Goal: Information Seeking & Learning: Learn about a topic

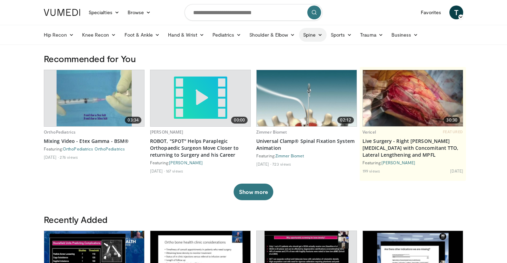
click at [326, 31] on link "Spine" at bounding box center [312, 35] width 27 height 14
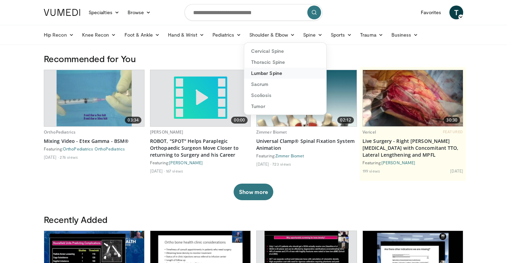
click at [295, 69] on link "Lumbar Spine" at bounding box center [285, 73] width 82 height 11
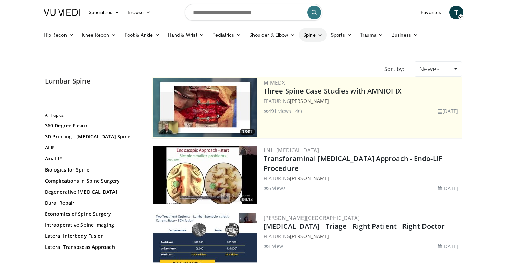
click at [318, 33] on icon at bounding box center [319, 34] width 5 height 5
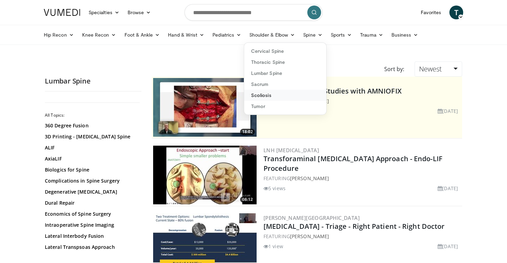
click at [297, 93] on link "Scoliosis" at bounding box center [285, 95] width 82 height 11
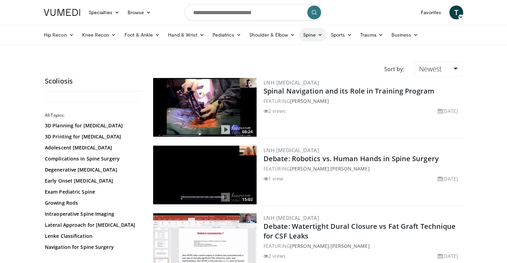
click at [319, 37] on icon at bounding box center [319, 34] width 5 height 5
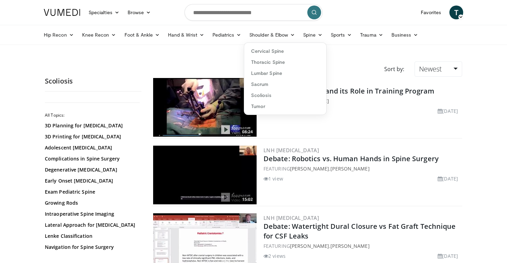
click at [225, 44] on ul "Hip Recon Hip Arthroplasty Revision Hip Arthroplasty Hip Preservation Knee Reco…" at bounding box center [253, 34] width 427 height 19
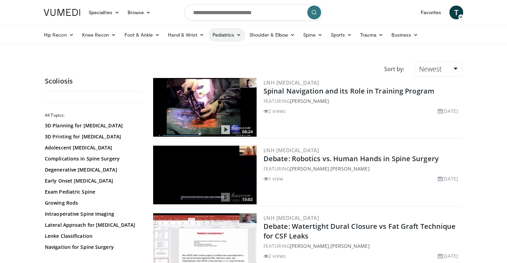
click at [237, 37] on icon at bounding box center [238, 34] width 5 height 5
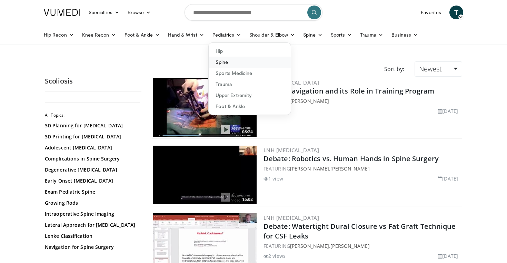
click at [226, 63] on link "Spine" at bounding box center [250, 62] width 82 height 11
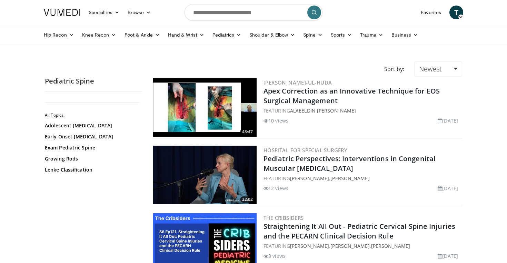
click at [215, 113] on img at bounding box center [204, 107] width 103 height 59
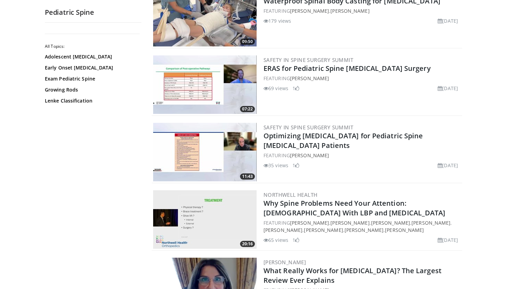
scroll to position [768, 0]
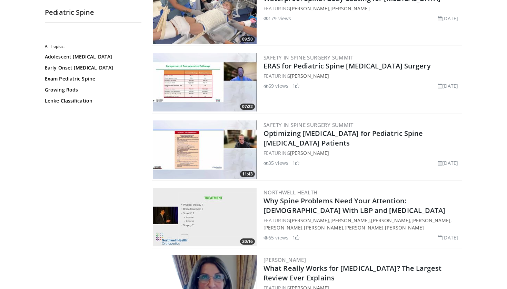
click at [205, 84] on img at bounding box center [204, 82] width 103 height 59
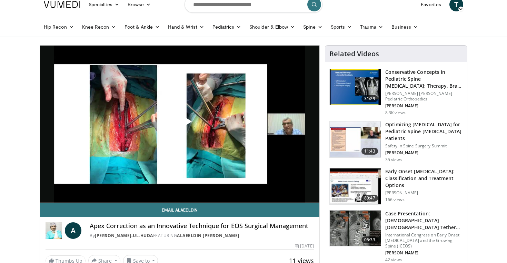
click at [180, 124] on span "Video Player" at bounding box center [180, 124] width 0 height 0
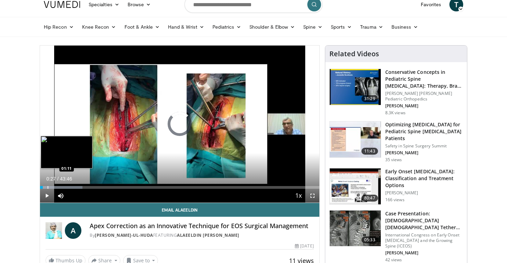
click at [48, 186] on div "Progress Bar" at bounding box center [48, 187] width 1 height 3
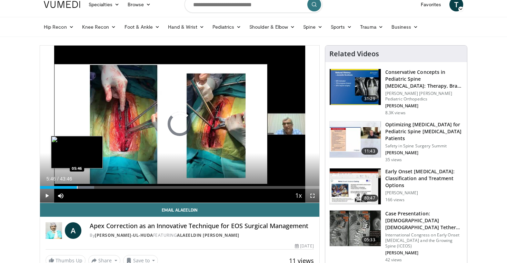
click at [77, 184] on div "Loaded : 19.42% 01:17 05:46" at bounding box center [179, 185] width 279 height 7
click at [72, 186] on div "Progress Bar" at bounding box center [72, 187] width 1 height 3
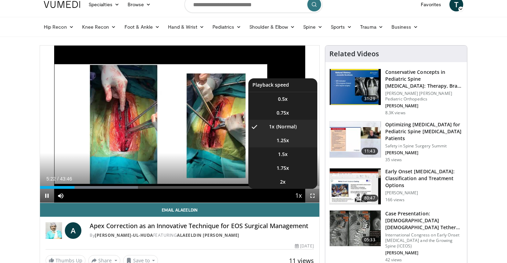
click at [294, 143] on li "1.25x" at bounding box center [282, 140] width 69 height 14
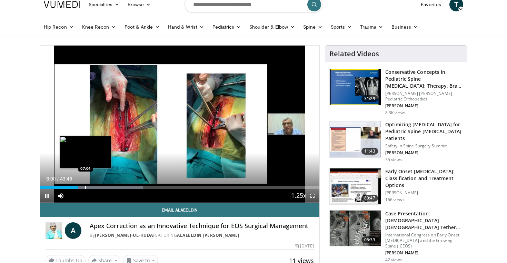
click at [86, 186] on div "Progress Bar" at bounding box center [85, 187] width 1 height 3
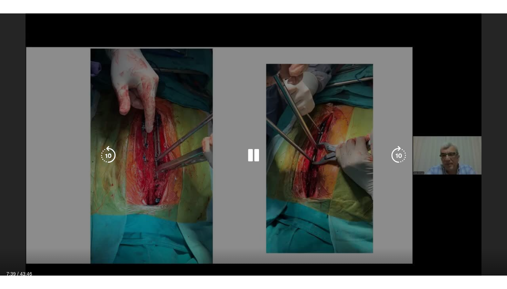
scroll to position [104, 0]
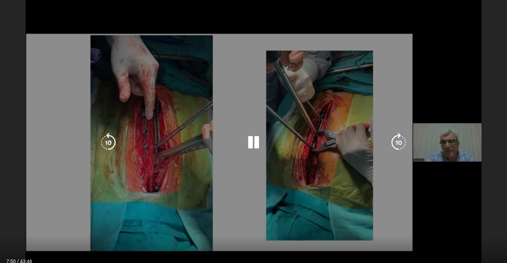
click at [46, 170] on div "10 seconds Tap to unmute" at bounding box center [253, 142] width 507 height 285
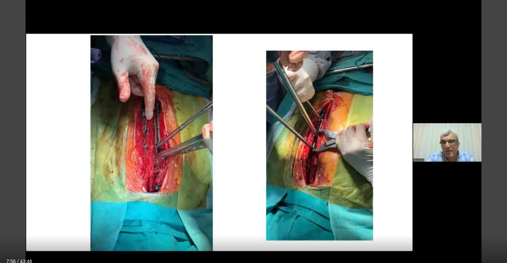
click at [16, 261] on div "Current Time 7:56 / Duration 43:46" at bounding box center [253, 261] width 507 height 6
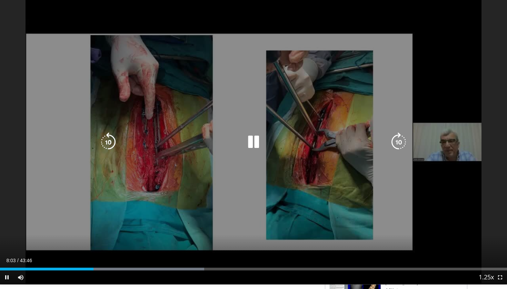
scroll to position [145, 0]
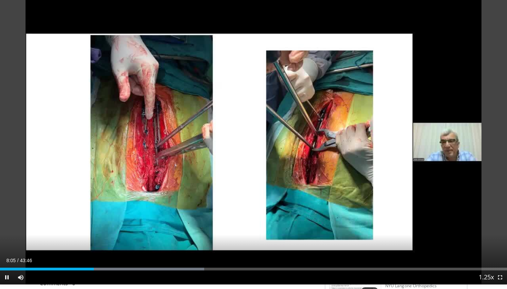
click at [500, 262] on span "Video Player" at bounding box center [500, 278] width 14 height 14
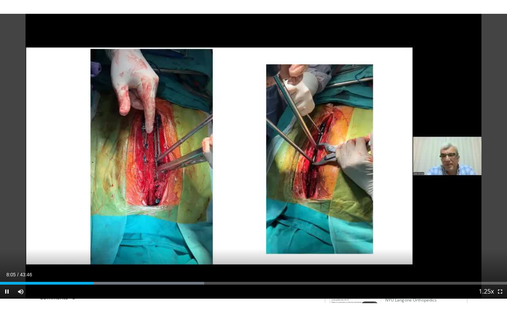
scroll to position [0, 0]
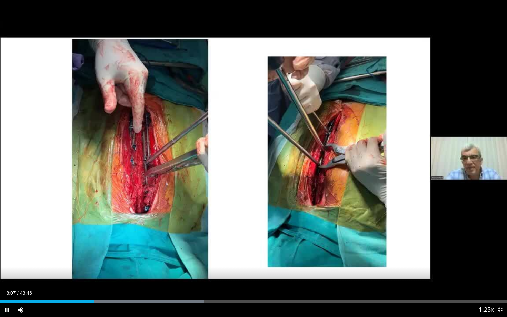
click at [500, 262] on span "Video Player" at bounding box center [500, 310] width 14 height 14
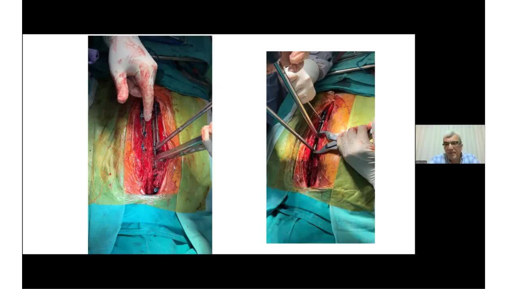
scroll to position [145, 0]
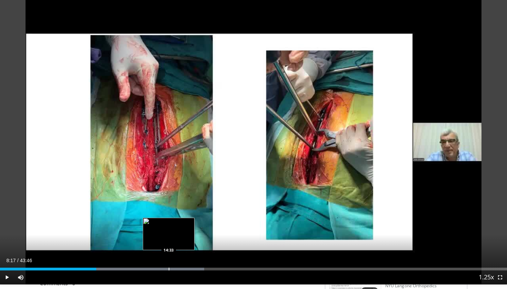
click at [169, 262] on div "Progress Bar" at bounding box center [169, 269] width 1 height 3
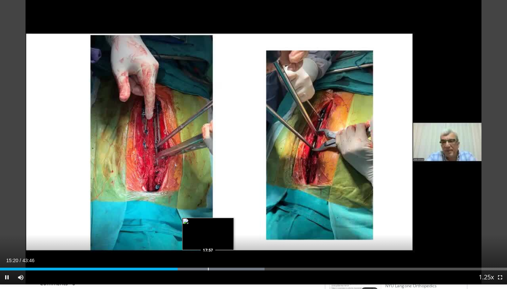
click at [208, 262] on div "Loaded : 52.17% 15:20 17:57" at bounding box center [253, 267] width 507 height 7
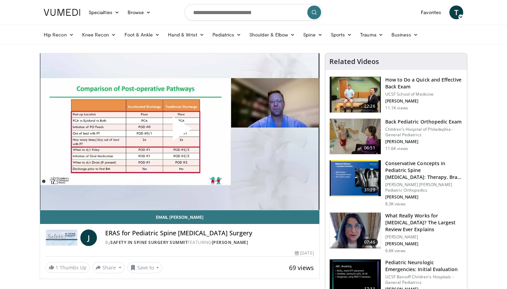
click at [180, 132] on span "Video Player" at bounding box center [180, 132] width 0 height 0
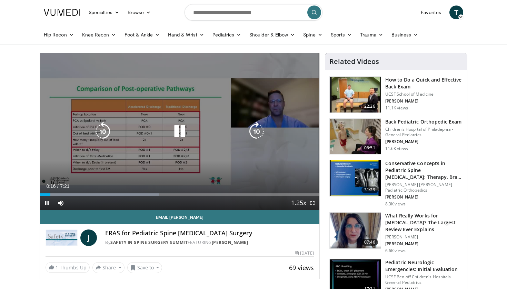
click at [105, 132] on icon "Video Player" at bounding box center [102, 131] width 19 height 19
click at [106, 171] on div "10 seconds Tap to unmute" at bounding box center [179, 131] width 279 height 157
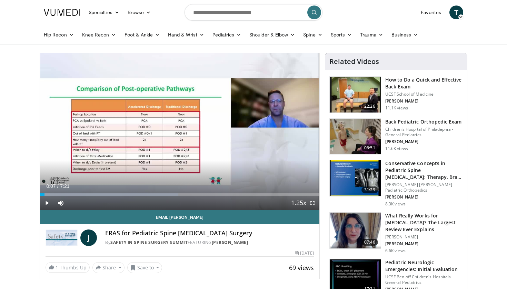
click at [106, 171] on div "10 seconds Tap to unmute" at bounding box center [179, 131] width 279 height 157
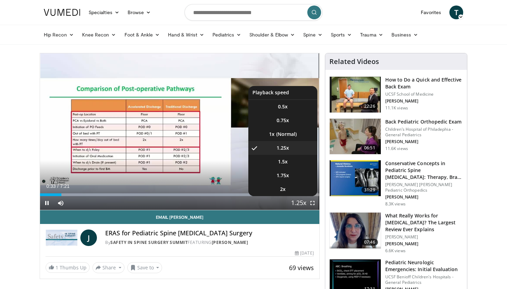
click at [295, 201] on span "Video Player" at bounding box center [299, 204] width 10 height 14
click at [301, 206] on span "Video Player" at bounding box center [299, 204] width 10 height 14
click at [287, 135] on li "1x" at bounding box center [282, 135] width 69 height 14
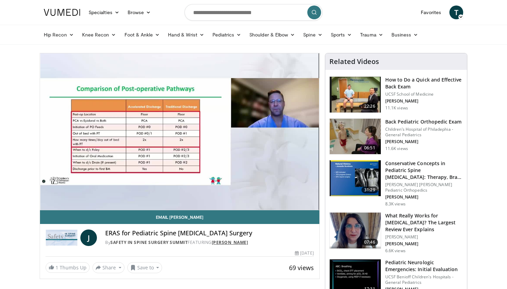
click at [243, 243] on link "Joshua Murphy" at bounding box center [230, 243] width 37 height 6
click at [167, 243] on link "Safety in Spine Surgery Summit" at bounding box center [148, 243] width 77 height 6
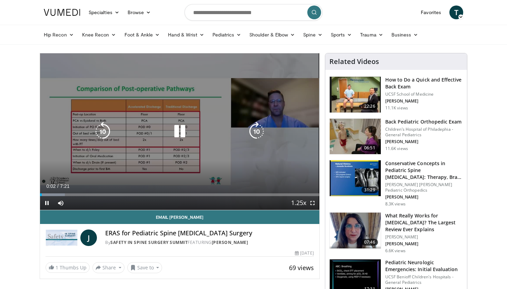
click at [180, 130] on icon "Video Player" at bounding box center [179, 131] width 19 height 19
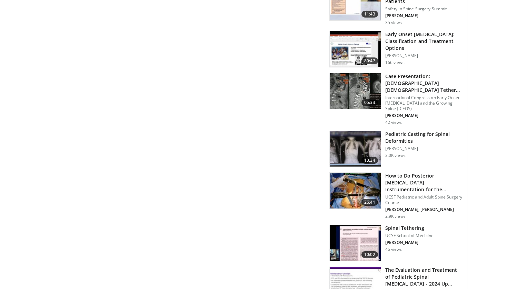
scroll to position [323, 0]
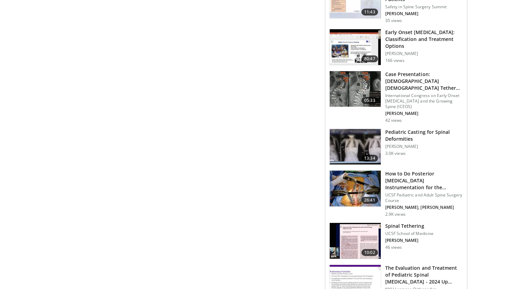
click at [348, 186] on img at bounding box center [354, 189] width 51 height 36
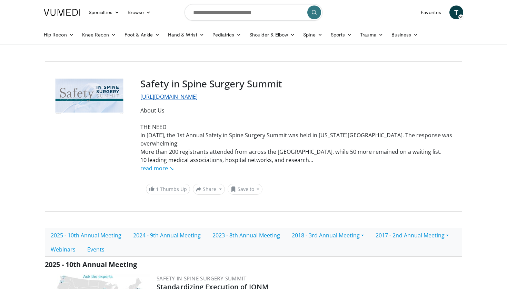
click at [193, 96] on link "http://safetyinspinesurgery.com/" at bounding box center [168, 97] width 57 height 8
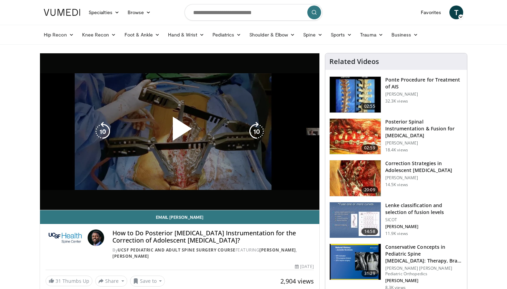
click at [254, 166] on div "10 seconds Tap to unmute" at bounding box center [179, 131] width 279 height 157
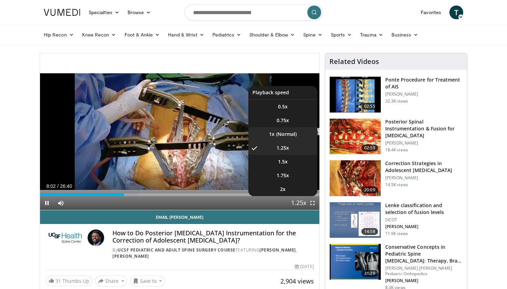
click at [293, 133] on li "1x" at bounding box center [282, 135] width 69 height 14
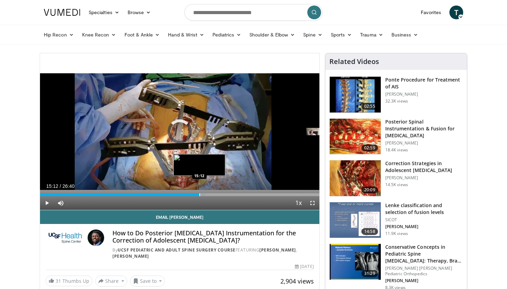
click at [199, 195] on div "Progress Bar" at bounding box center [199, 195] width 1 height 3
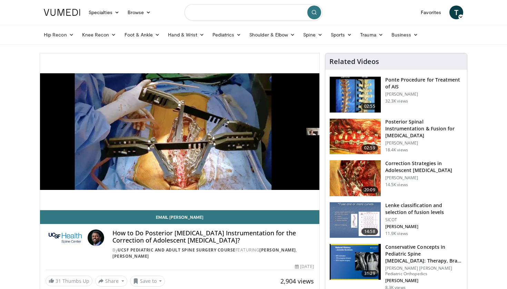
click at [210, 17] on input "Search topics, interventions" at bounding box center [253, 12] width 138 height 17
type input "**********"
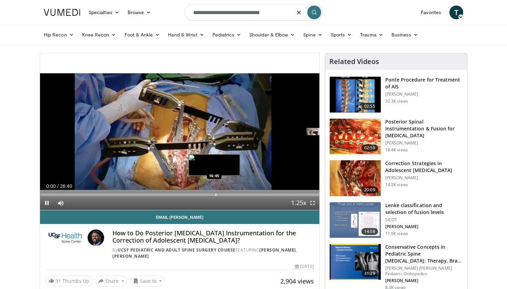
click at [213, 194] on div "Loaded : 0.26% 00:01 16:45" at bounding box center [179, 195] width 279 height 3
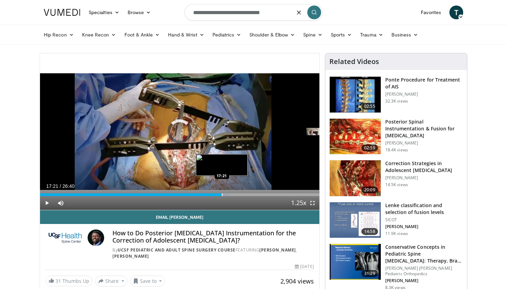
click at [222, 195] on div "Progress Bar" at bounding box center [222, 195] width 1 height 3
click at [240, 194] on div "Progress Bar" at bounding box center [240, 195] width 1 height 3
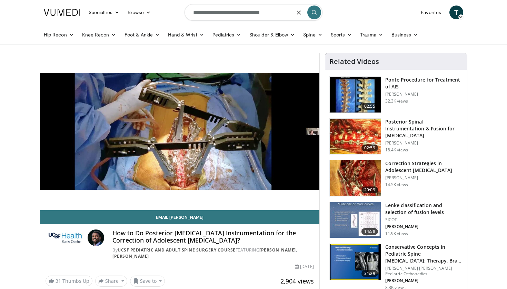
click at [355, 171] on img at bounding box center [354, 179] width 51 height 36
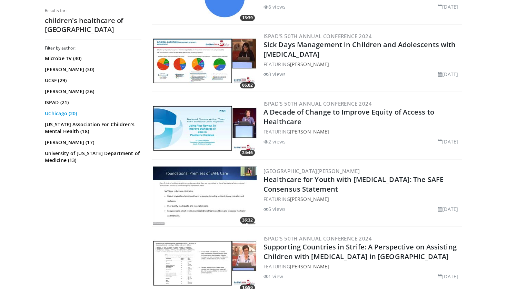
scroll to position [938, 0]
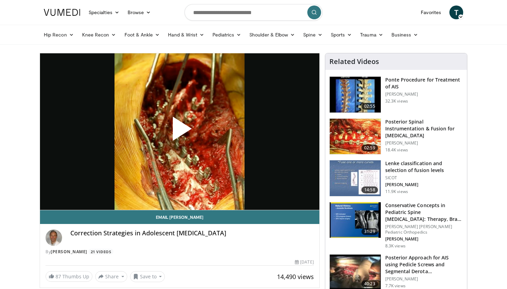
click at [180, 132] on span "Video Player" at bounding box center [180, 132] width 0 height 0
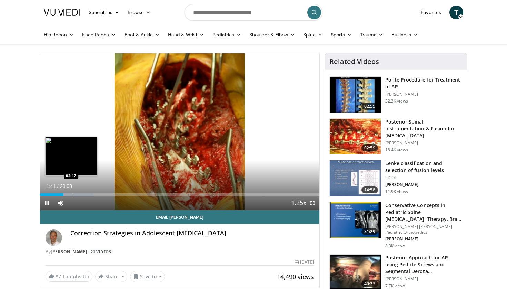
click at [72, 194] on div "Progress Bar" at bounding box center [72, 195] width 1 height 3
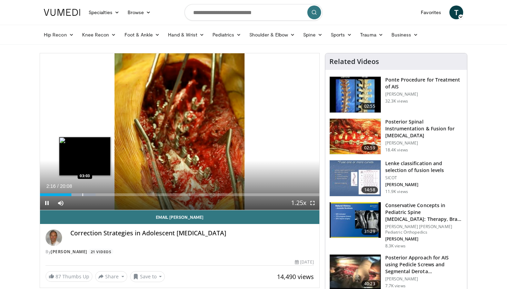
click at [85, 193] on div "Loaded : 19.85% 02:15 03:03" at bounding box center [179, 193] width 279 height 7
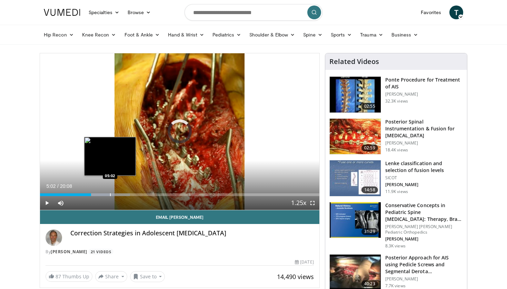
click at [110, 196] on div "Progress Bar" at bounding box center [110, 195] width 1 height 3
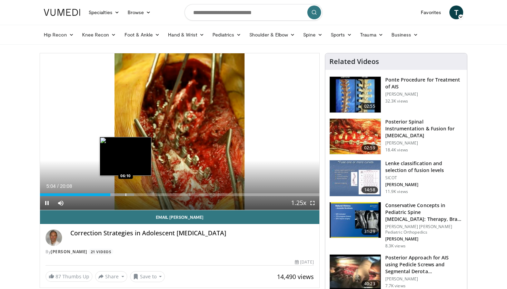
click at [125, 194] on div "Progress Bar" at bounding box center [125, 195] width 1 height 3
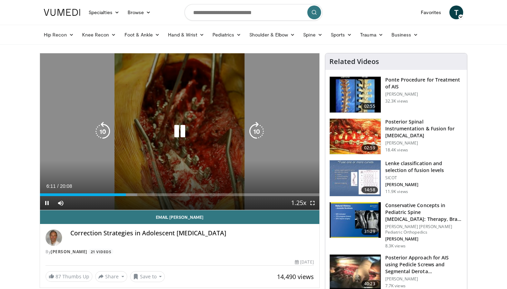
click at [142, 157] on div "10 seconds Tap to unmute" at bounding box center [179, 131] width 279 height 157
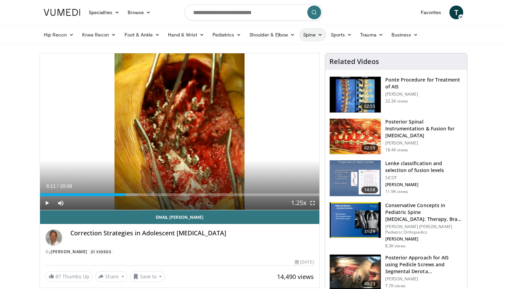
click at [306, 34] on link "Spine" at bounding box center [312, 35] width 27 height 14
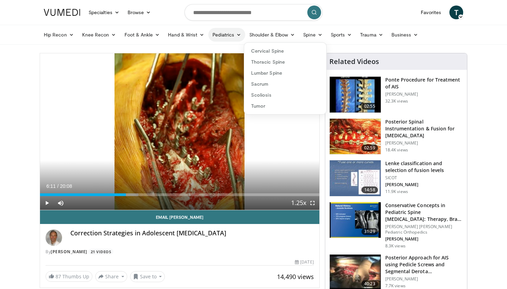
click at [235, 35] on link "Pediatrics" at bounding box center [226, 35] width 37 height 14
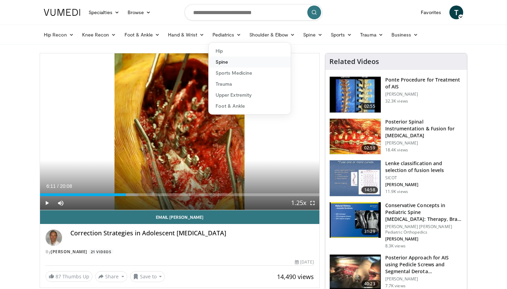
click at [230, 62] on link "Spine" at bounding box center [250, 62] width 82 height 11
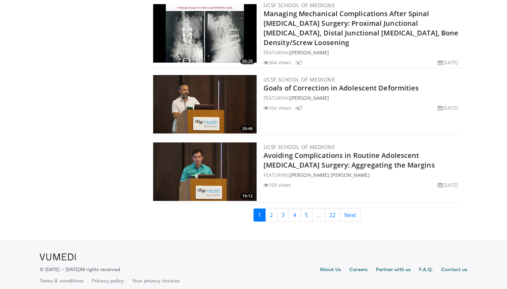
scroll to position [1563, 0]
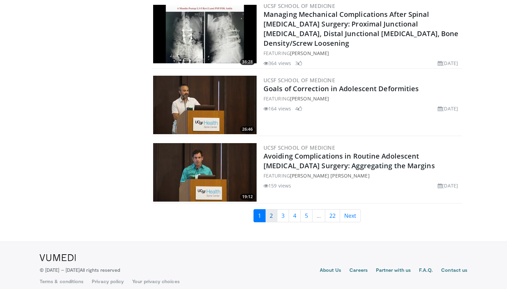
click at [273, 213] on link "2" at bounding box center [271, 216] width 12 height 13
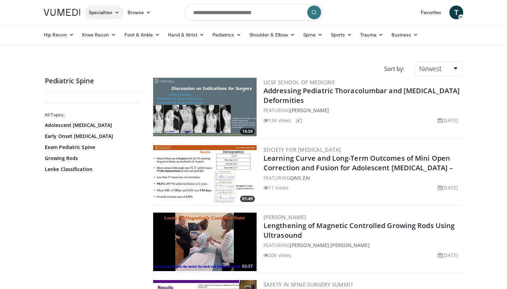
click at [108, 13] on link "Specialties" at bounding box center [103, 13] width 39 height 14
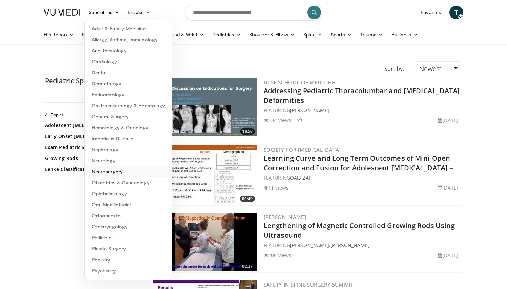
click at [117, 174] on link "Neurosurgery" at bounding box center [128, 171] width 87 height 11
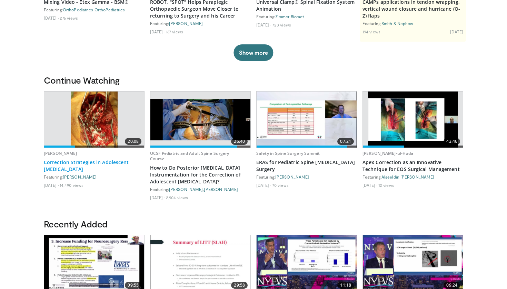
scroll to position [142, 0]
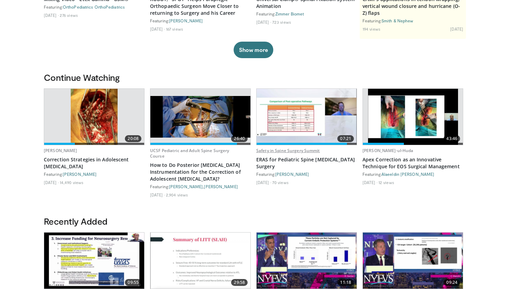
click at [272, 151] on link "Safety in Spine Surgery Summit" at bounding box center [288, 151] width 64 height 6
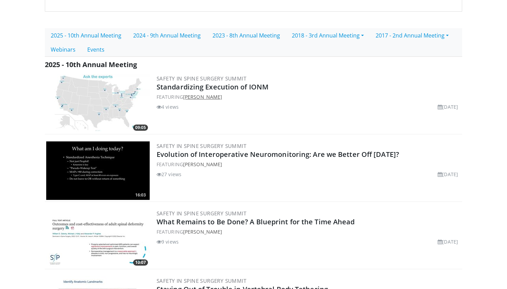
scroll to position [200, 0]
click at [97, 36] on link "2025 - 10th Annual Meeting" at bounding box center [86, 35] width 82 height 14
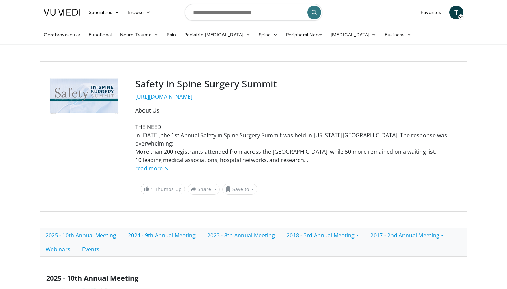
scroll to position [47, 0]
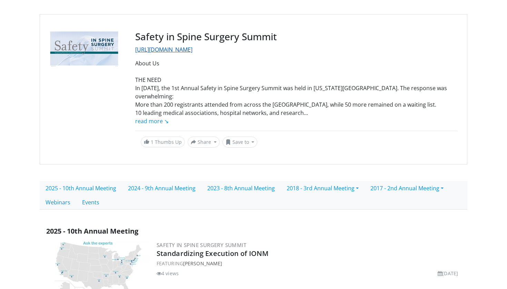
click at [187, 51] on link "[URL][DOMAIN_NAME]" at bounding box center [163, 50] width 57 height 8
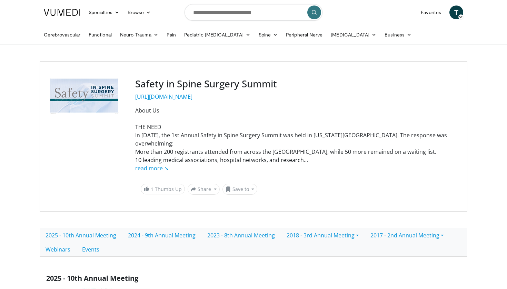
scroll to position [0, 0]
click at [216, 31] on link "Pediatric [MEDICAL_DATA]" at bounding box center [217, 35] width 74 height 14
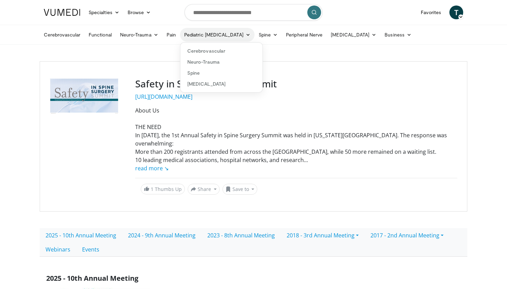
click at [214, 34] on link "Pediatric [MEDICAL_DATA]" at bounding box center [217, 35] width 74 height 14
click at [235, 39] on link "Pediatric [MEDICAL_DATA]" at bounding box center [217, 35] width 74 height 14
click at [235, 77] on link "Spine" at bounding box center [221, 73] width 82 height 11
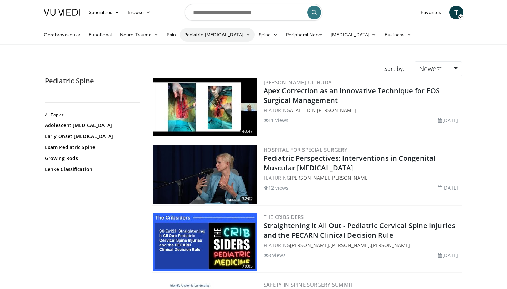
click at [211, 31] on link "Pediatric [MEDICAL_DATA]" at bounding box center [217, 35] width 74 height 14
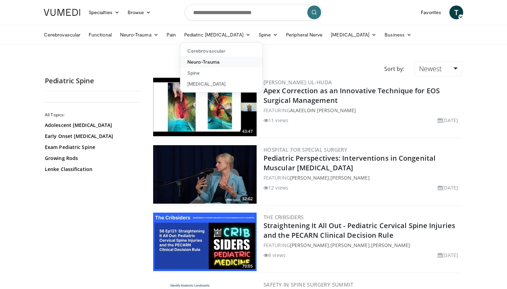
click at [214, 63] on link "Neuro-Trauma" at bounding box center [221, 62] width 82 height 11
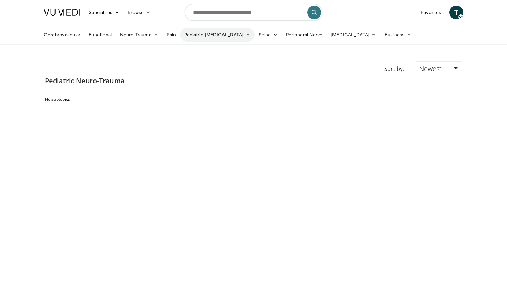
click at [214, 35] on link "Pediatric [MEDICAL_DATA]" at bounding box center [217, 35] width 74 height 14
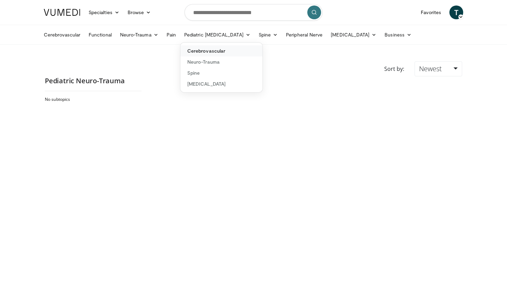
click at [212, 53] on link "Cerebrovascular" at bounding box center [221, 50] width 82 height 11
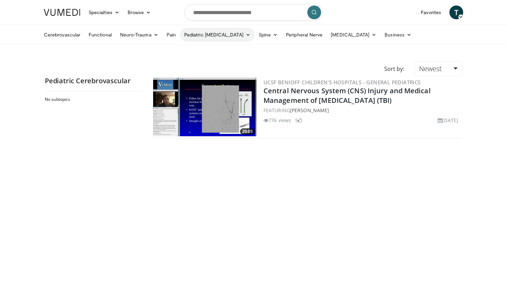
click at [218, 35] on link "Pediatric [MEDICAL_DATA]" at bounding box center [217, 35] width 74 height 14
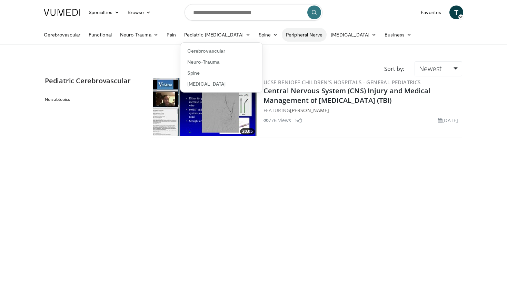
click at [303, 31] on link "Peripheral Nerve" at bounding box center [304, 35] width 45 height 14
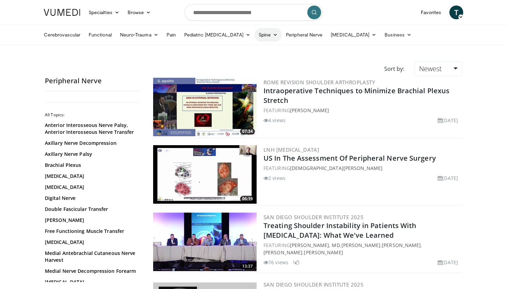
click at [263, 35] on link "Spine" at bounding box center [267, 35] width 27 height 14
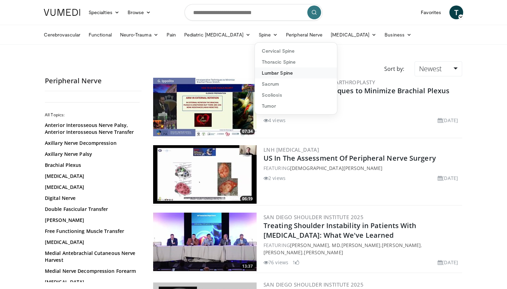
click at [291, 74] on link "Lumbar Spine" at bounding box center [296, 73] width 82 height 11
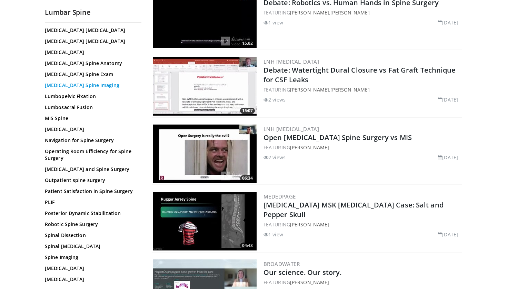
scroll to position [215, 0]
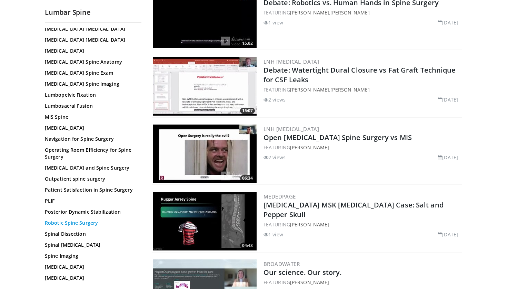
click at [91, 226] on link "Robotic Spine Surgery" at bounding box center [91, 223] width 93 height 7
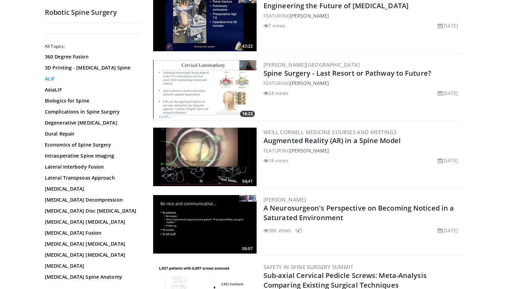
click at [50, 81] on link "ALIF" at bounding box center [91, 78] width 93 height 7
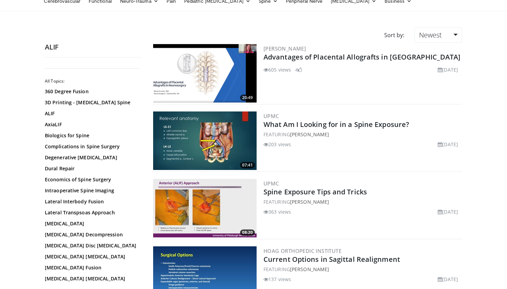
scroll to position [34, 0]
